Goal: Task Accomplishment & Management: Complete application form

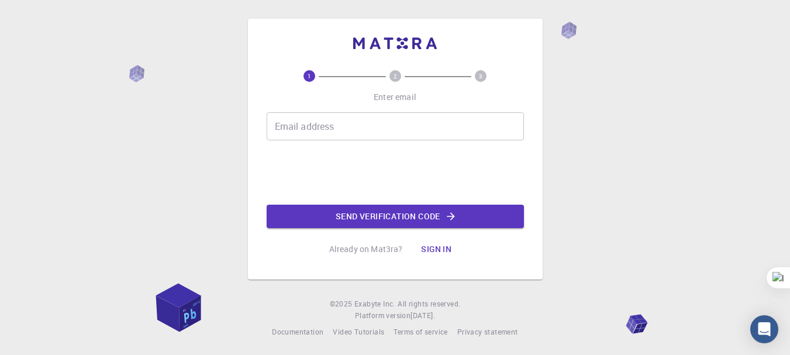
click at [592, 120] on div "1 2 3 Enter email Email address Email address Send verification code Already on…" at bounding box center [395, 178] width 790 height 357
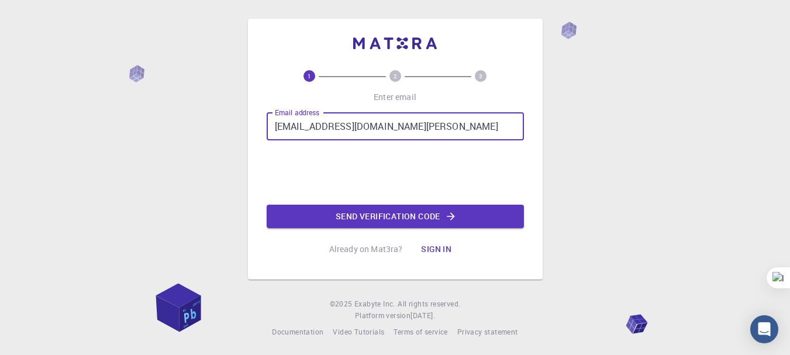
click at [323, 127] on input "hong.dm196105@sis.hust.edu.vn" at bounding box center [395, 126] width 257 height 28
click at [345, 123] on input "hong.dm196105@sis.hust.edu.vn" at bounding box center [395, 126] width 257 height 28
type input "hong.dm241176m@sis.hust.edu.vn"
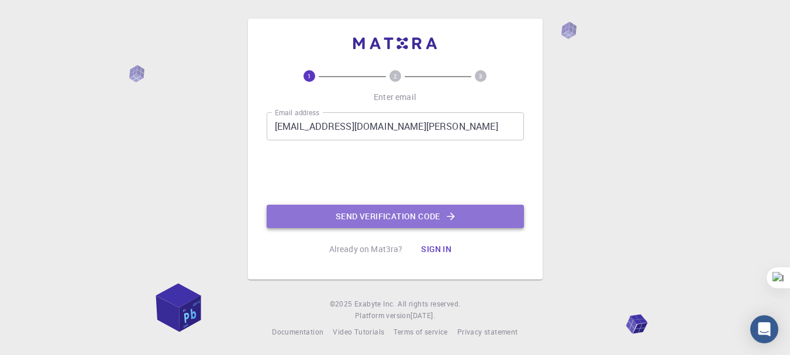
click at [359, 213] on button "Send verification code" at bounding box center [395, 216] width 257 height 23
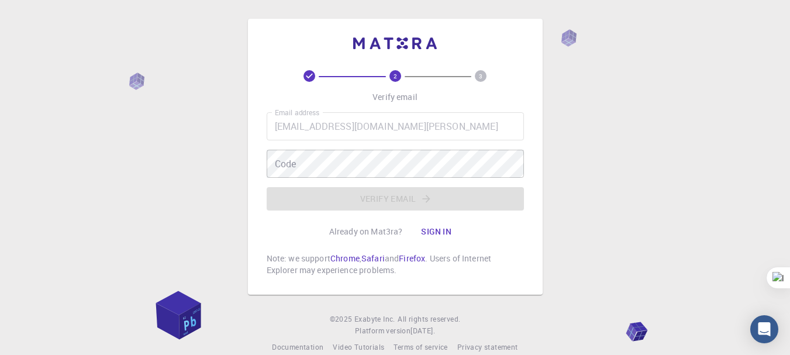
click at [201, 33] on div "2 3 Verify email Email address hong.dm241176m@sis.hust.edu.vn Email address Cod…" at bounding box center [395, 186] width 790 height 372
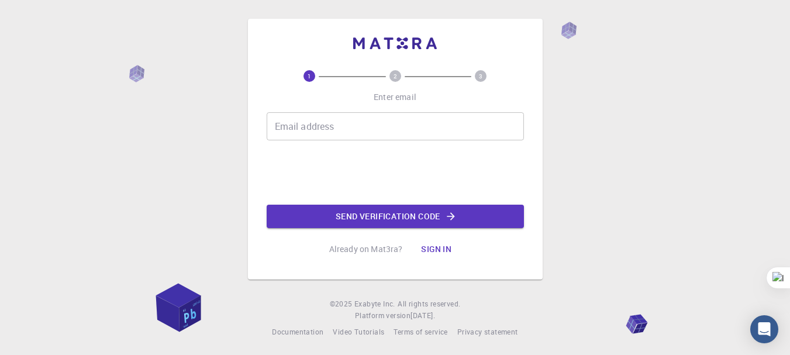
click at [319, 124] on div "Email address Email address" at bounding box center [395, 126] width 257 height 28
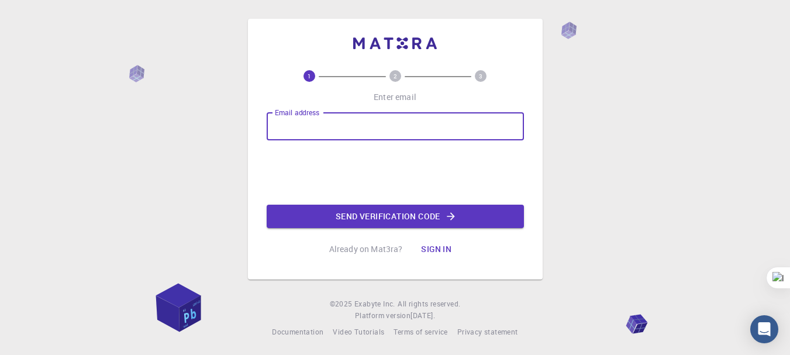
type input "hongnbk125@gmail.com"
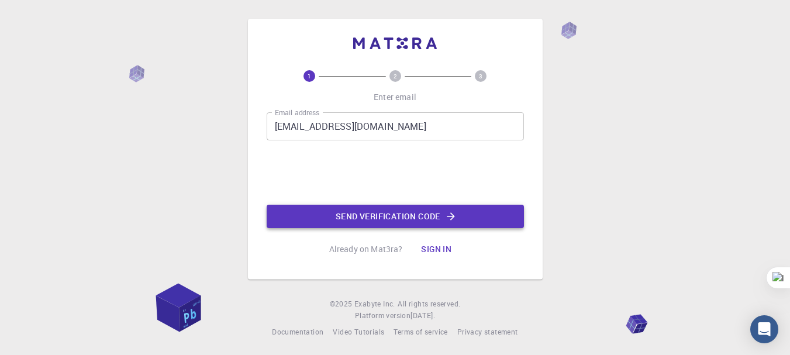
click at [358, 222] on button "Send verification code" at bounding box center [395, 216] width 257 height 23
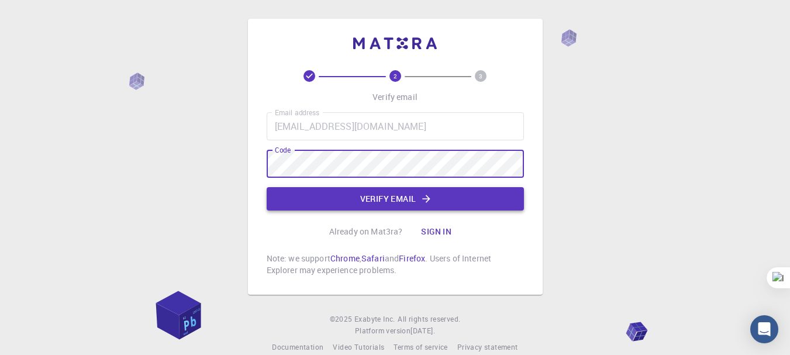
click at [333, 209] on button "Verify email" at bounding box center [395, 198] width 257 height 23
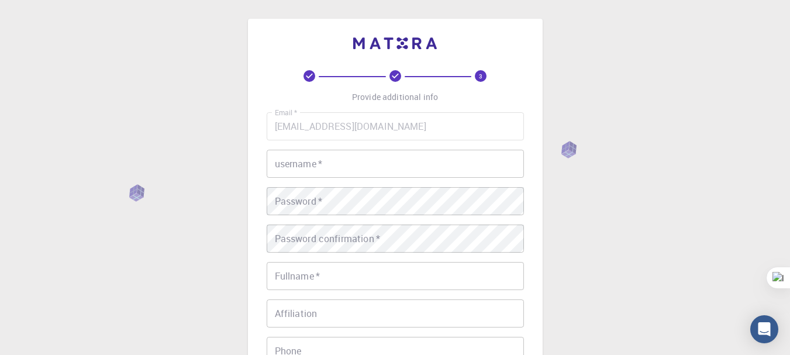
click at [346, 169] on input "username   *" at bounding box center [395, 164] width 257 height 28
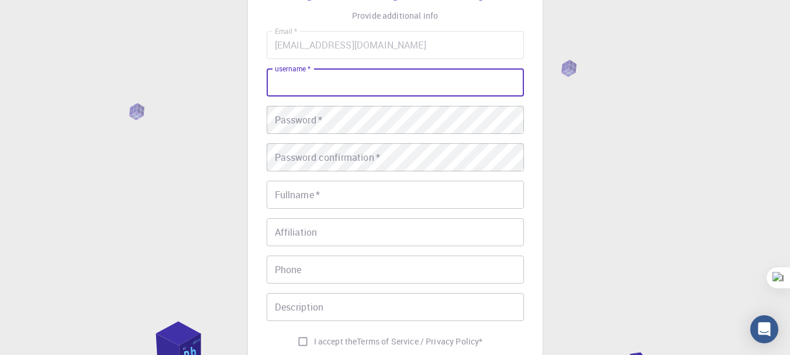
scroll to position [117, 0]
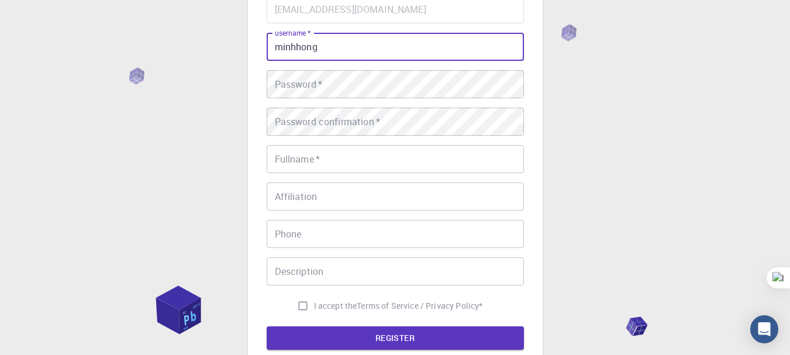
type input "minhhong"
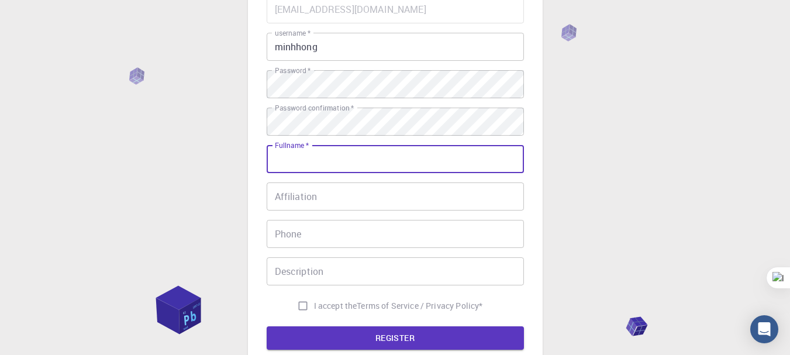
click at [346, 169] on input "Fullname   *" at bounding box center [395, 159] width 257 height 28
type input "Duong Minh Hong"
click at [343, 201] on input "Affiliation" at bounding box center [395, 196] width 257 height 28
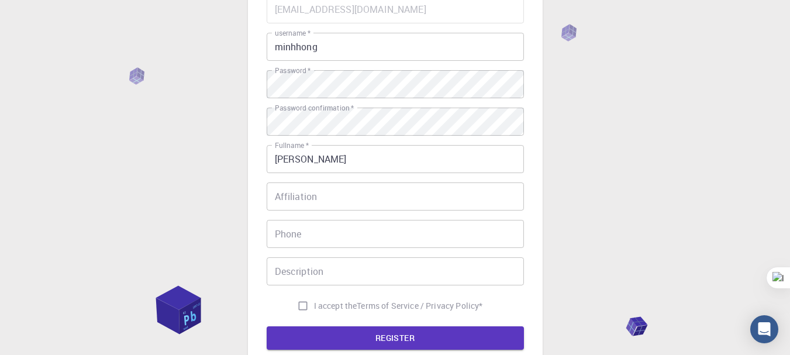
click at [354, 253] on div "Email   * hongnbk125@gmail.com Email   * username   * minhhong username   * Pas…" at bounding box center [395, 156] width 257 height 322
click at [360, 280] on input "Description" at bounding box center [395, 271] width 257 height 28
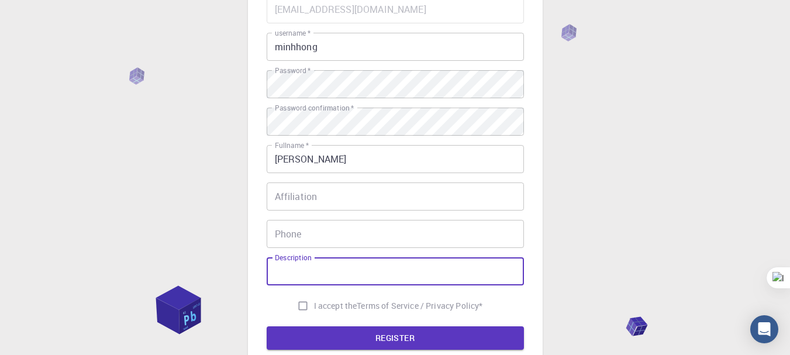
click at [367, 237] on input "Phone" at bounding box center [395, 234] width 257 height 28
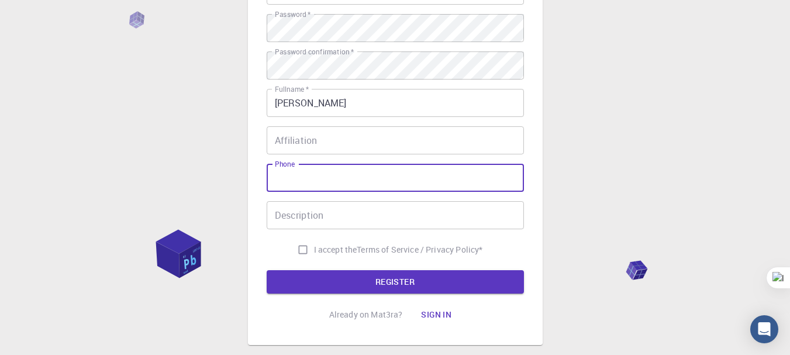
scroll to position [234, 0]
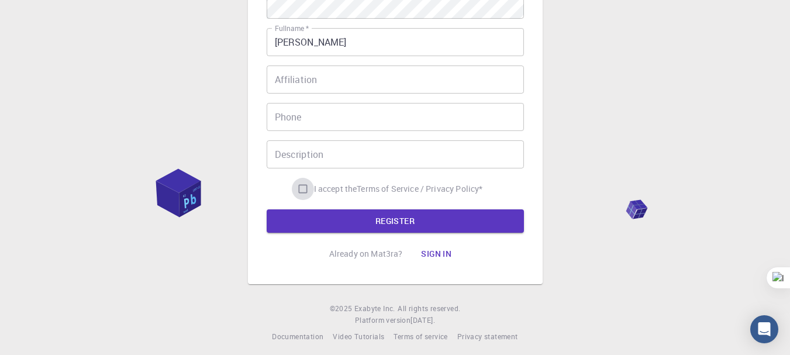
click at [298, 186] on input "I accept the Terms of Service / Privacy Policy *" at bounding box center [303, 189] width 22 height 22
checkbox input "true"
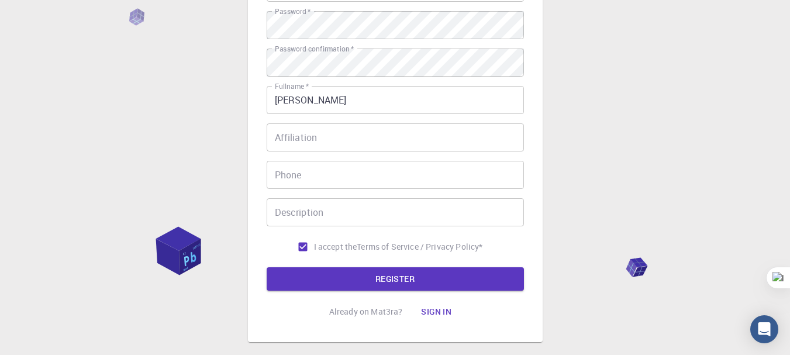
scroll to position [175, 0]
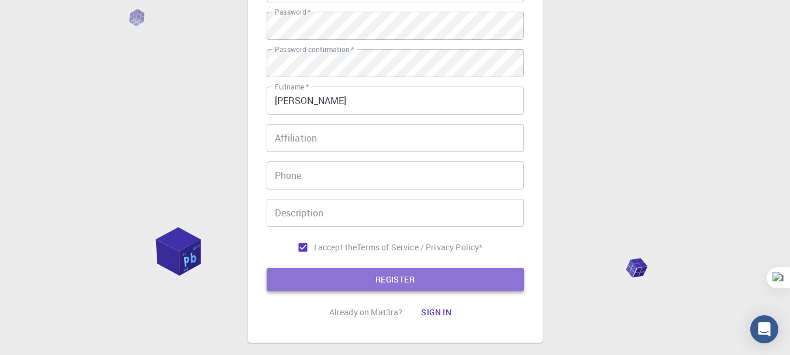
click at [458, 277] on button "REGISTER" at bounding box center [395, 279] width 257 height 23
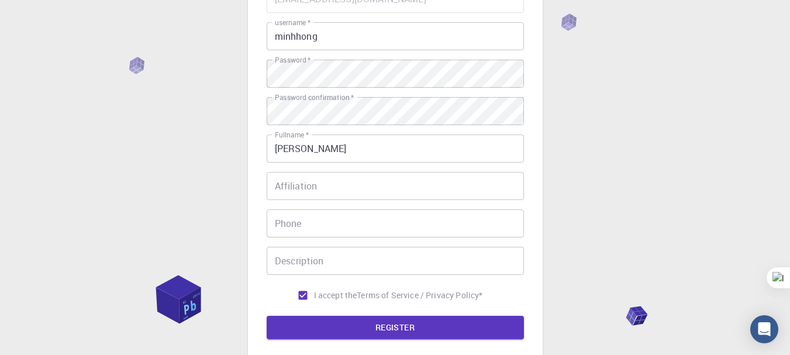
scroll to position [234, 0]
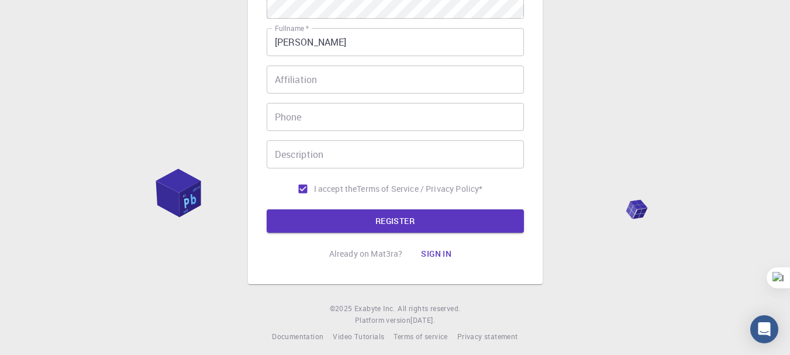
click at [402, 88] on input "Affiliation" at bounding box center [395, 79] width 257 height 28
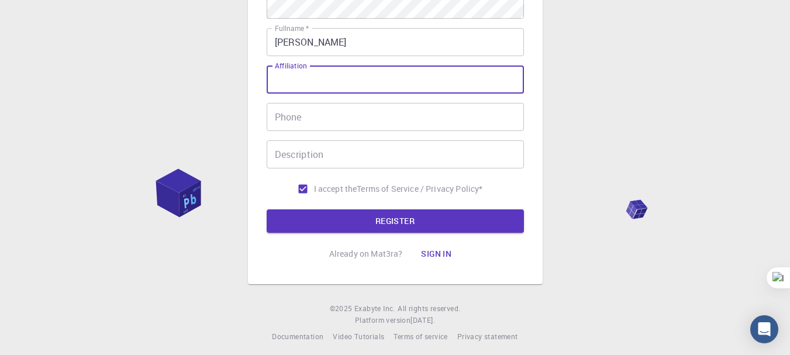
click at [403, 108] on input "Phone" at bounding box center [395, 117] width 257 height 28
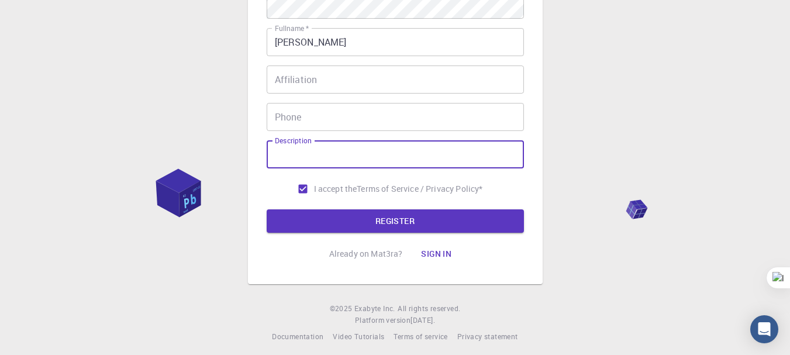
click at [407, 141] on input "Description" at bounding box center [395, 154] width 257 height 28
click at [395, 114] on input "Phone" at bounding box center [395, 117] width 257 height 28
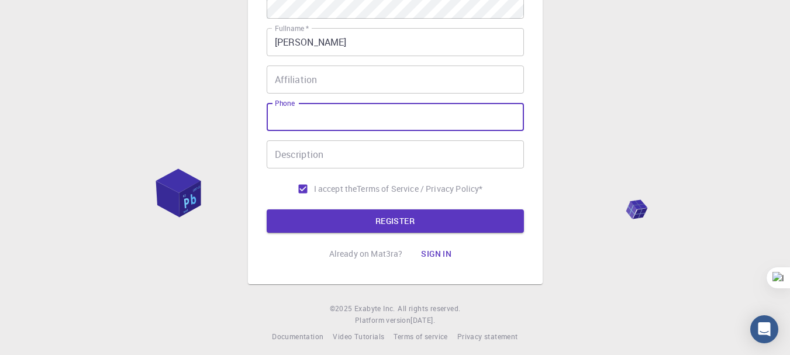
drag, startPoint x: 389, startPoint y: 71, endPoint x: 391, endPoint y: 80, distance: 9.5
click at [389, 70] on input "Affiliation" at bounding box center [395, 79] width 257 height 28
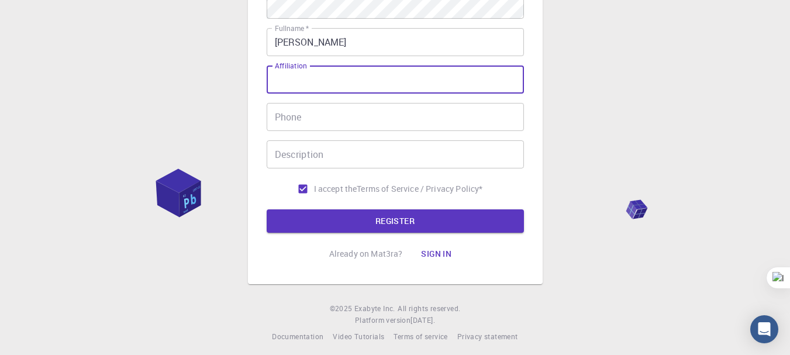
click at [396, 105] on input "Phone" at bounding box center [395, 117] width 257 height 28
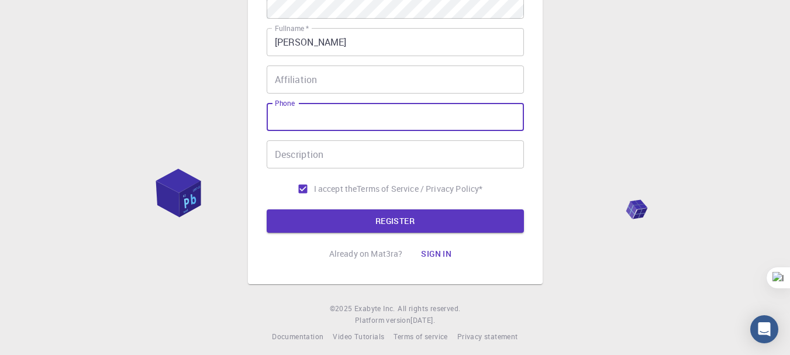
click at [398, 120] on input "Phone" at bounding box center [395, 117] width 257 height 28
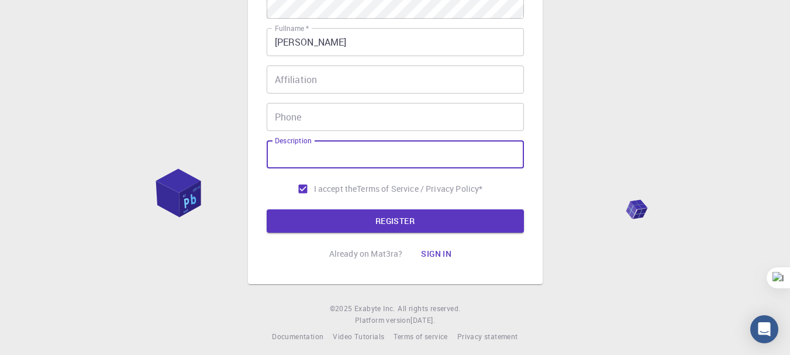
click at [401, 150] on input "Description" at bounding box center [395, 154] width 257 height 28
drag, startPoint x: 387, startPoint y: 111, endPoint x: 385, endPoint y: 84, distance: 26.4
click at [387, 110] on input "Phone" at bounding box center [395, 117] width 257 height 28
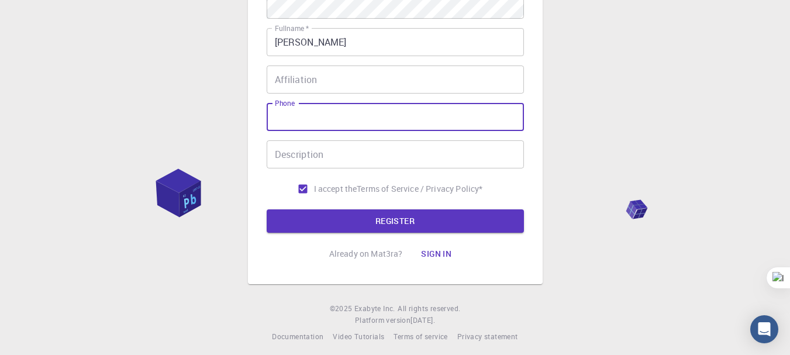
click at [381, 72] on input "Affiliation" at bounding box center [395, 79] width 257 height 28
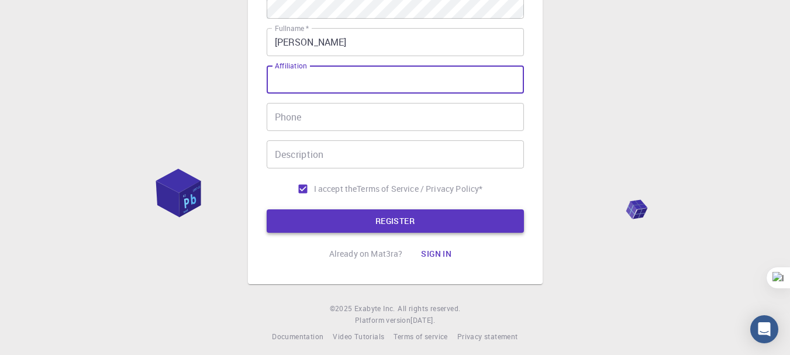
click at [406, 223] on button "REGISTER" at bounding box center [395, 220] width 257 height 23
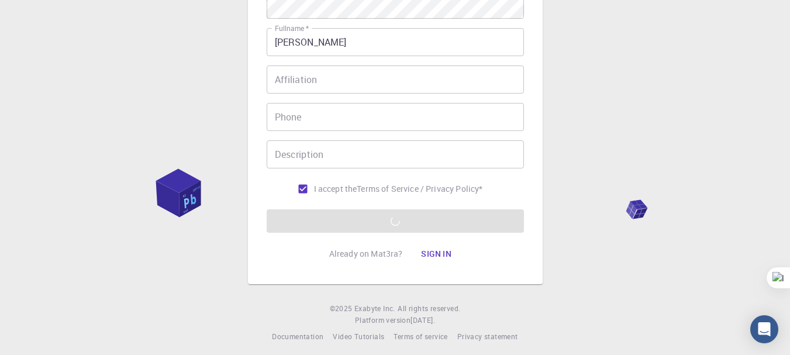
click at [570, 102] on div "3 Provide additional info Email   * hongnbk125@gmail.com Email   * username   *…" at bounding box center [395, 63] width 790 height 595
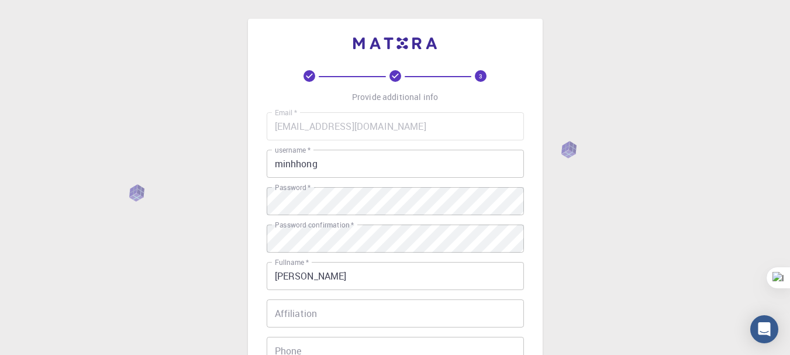
click at [568, 148] on div "3 Provide additional info Email   * hongnbk125@gmail.com Email   * username   *…" at bounding box center [395, 297] width 790 height 595
click at [570, 147] on div "3 Provide additional info Email   * hongnbk125@gmail.com Email   * username   *…" at bounding box center [395, 297] width 790 height 595
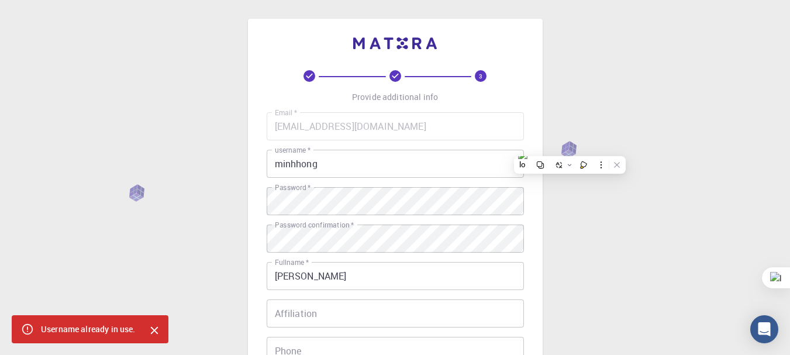
scroll to position [234, 0]
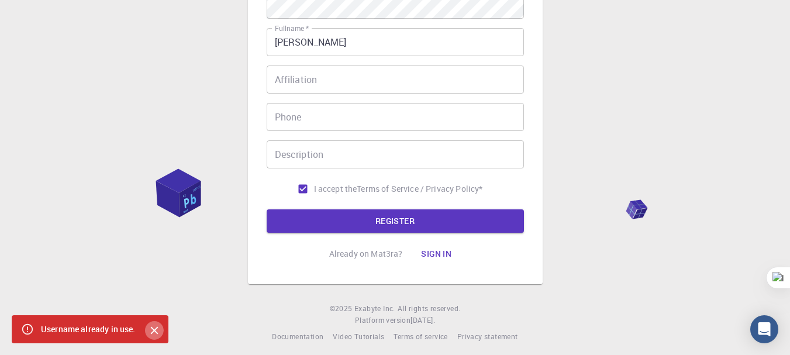
click at [158, 334] on icon "Close" at bounding box center [154, 330] width 13 height 13
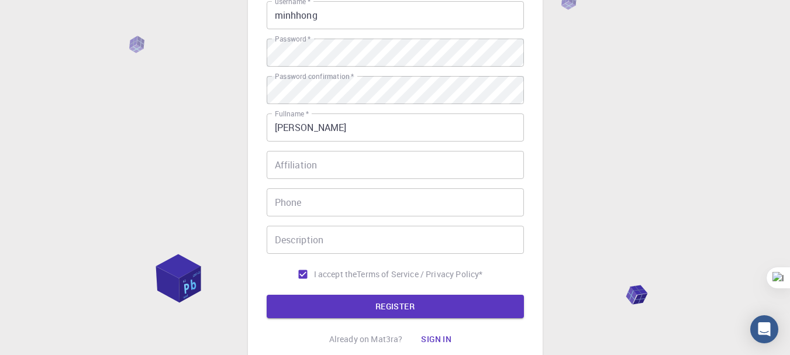
scroll to position [0, 0]
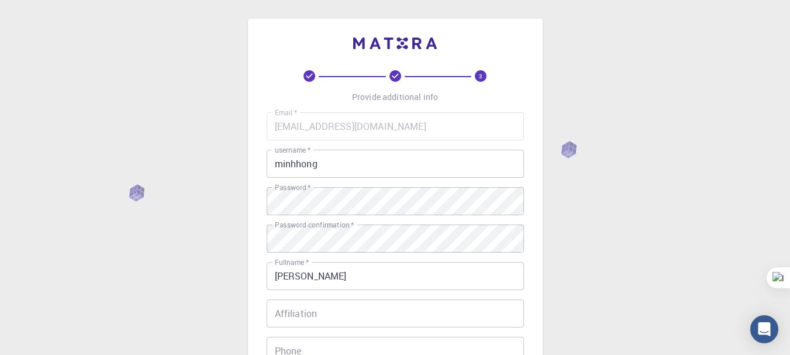
click at [325, 161] on input "minhhong" at bounding box center [395, 164] width 257 height 28
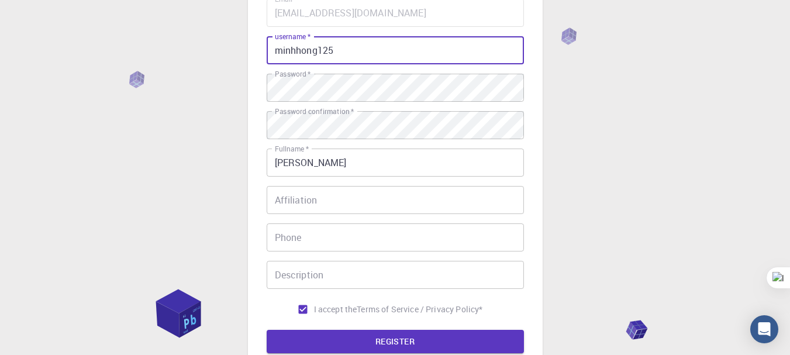
scroll to position [240, 0]
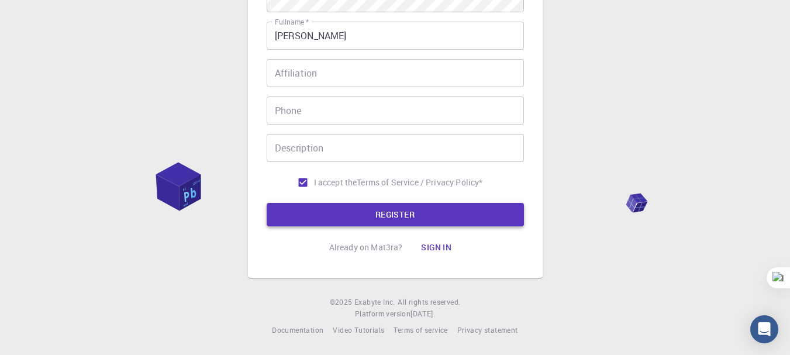
type input "minhhong125"
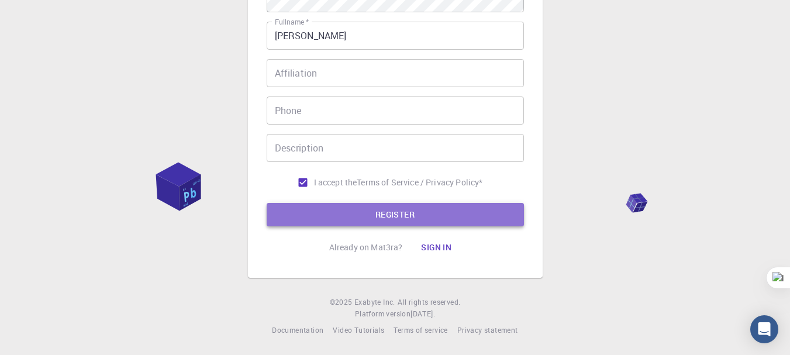
click at [342, 225] on button "REGISTER" at bounding box center [395, 214] width 257 height 23
